Goal: Information Seeking & Learning: Learn about a topic

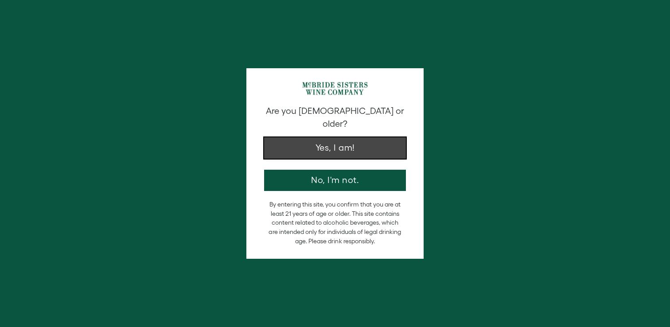
click at [335, 137] on button "Yes, I am!" at bounding box center [335, 147] width 142 height 21
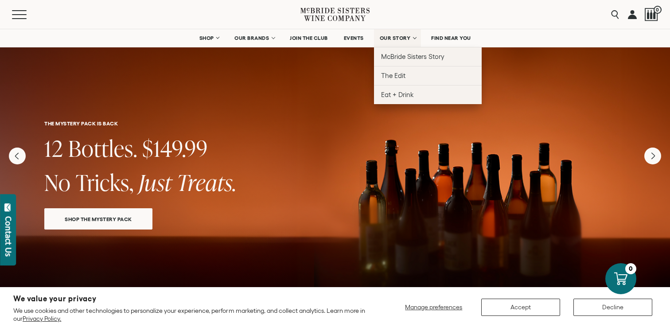
click at [396, 40] on span "OUR STORY" at bounding box center [395, 38] width 31 height 6
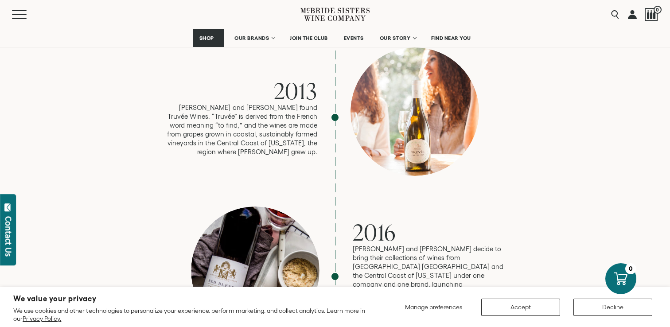
scroll to position [1365, 0]
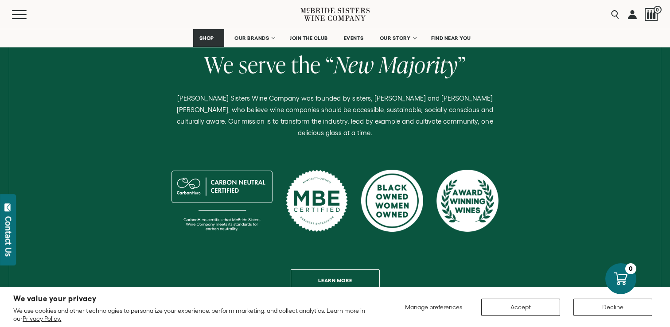
scroll to position [357, 0]
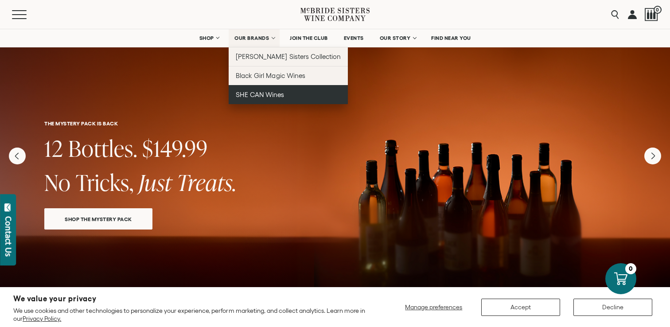
click at [269, 95] on span "SHE CAN Wines" at bounding box center [260, 95] width 48 height 8
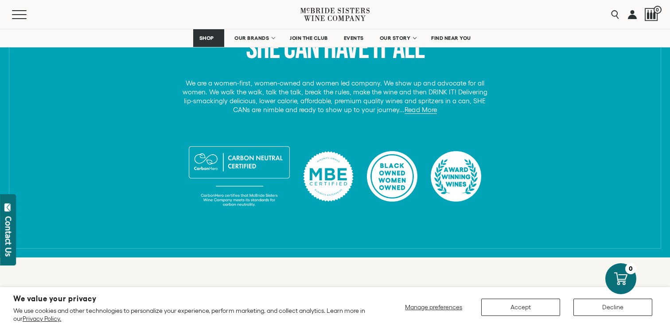
scroll to position [393, 0]
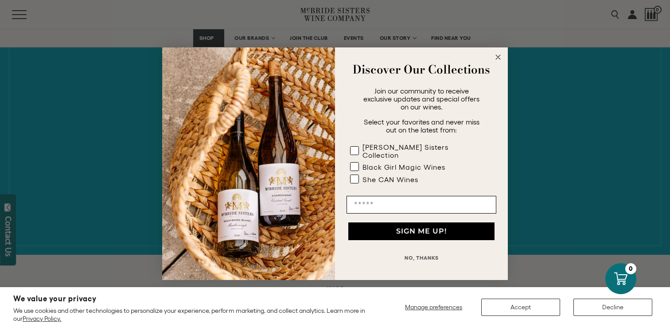
click at [499, 59] on icon "Close dialog" at bounding box center [498, 57] width 4 height 4
